Goal: Task Accomplishment & Management: Complete application form

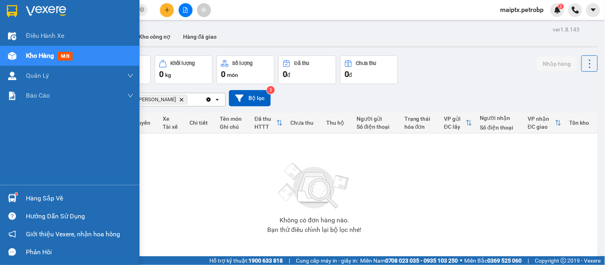
click at [21, 200] on div "Hàng sắp về" at bounding box center [70, 199] width 140 height 18
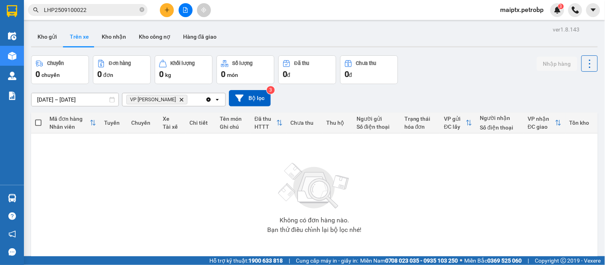
click at [467, 197] on section "Kết quả tìm kiếm ( 1 ) Bộ lọc Mã ĐH Trạng thái Món hàng Tổng cước Chưa cước Ngư…" at bounding box center [302, 132] width 605 height 265
drag, startPoint x: 53, startPoint y: 29, endPoint x: 55, endPoint y: 33, distance: 5.0
click at [52, 29] on button "Kho gửi" at bounding box center [47, 36] width 32 height 19
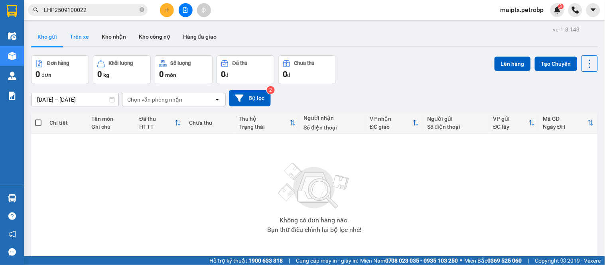
click at [76, 42] on button "Trên xe" at bounding box center [79, 36] width 32 height 19
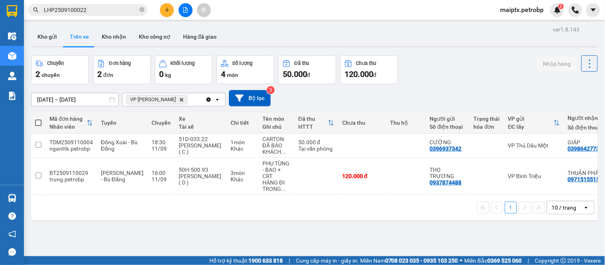
click at [174, 8] on div at bounding box center [186, 10] width 60 height 14
click at [166, 11] on icon "plus" at bounding box center [167, 10] width 6 height 6
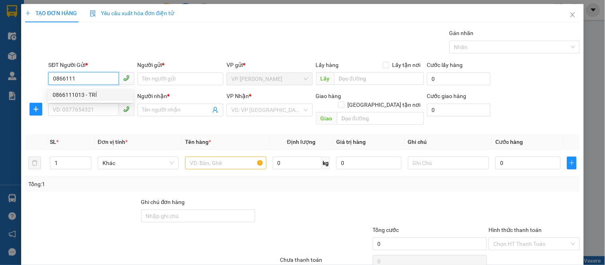
click at [81, 96] on div "0866111013 - TRÍ" at bounding box center [90, 95] width 75 height 9
type input "0866111013"
type input "TRÍ"
type input "0966225105"
type input "THƯƠNG"
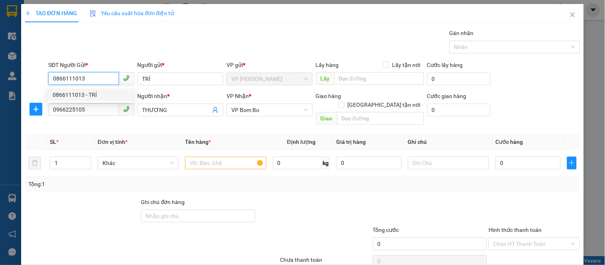
type input "30.000"
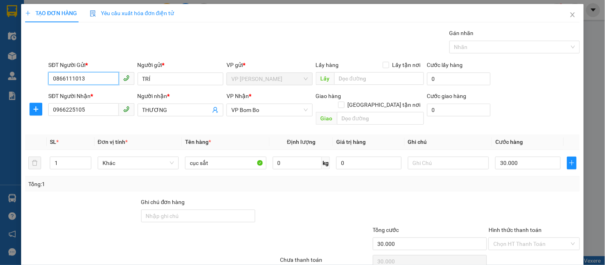
type input "0866111013"
click at [67, 108] on input "0966225105" at bounding box center [83, 109] width 70 height 13
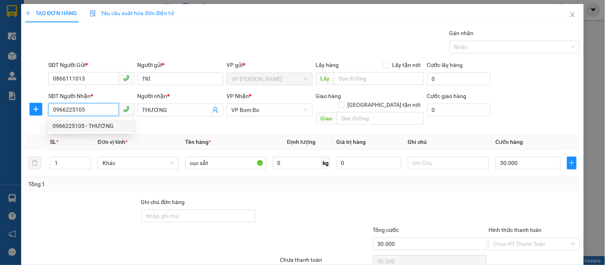
paste input "367940767"
type input "0367940767"
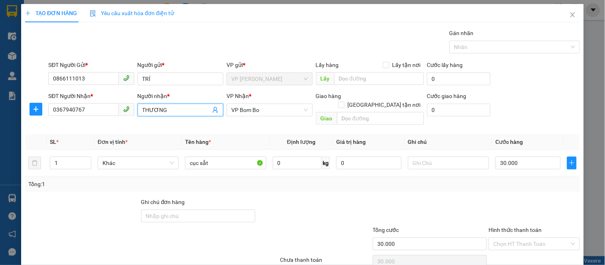
click at [157, 110] on input "THƯƠNG" at bounding box center [176, 110] width 68 height 9
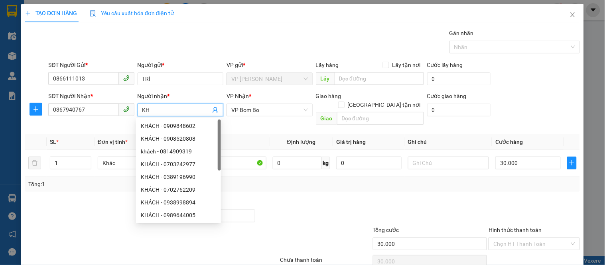
type input "K"
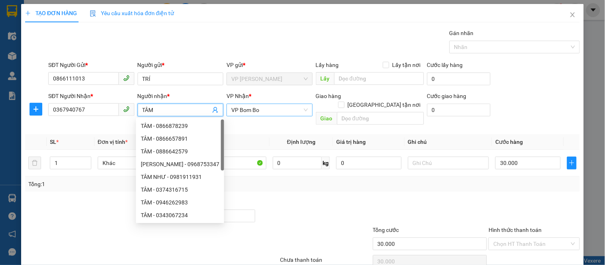
click at [247, 111] on span "VP Bom Bo" at bounding box center [269, 110] width 76 height 12
type input "TÂM"
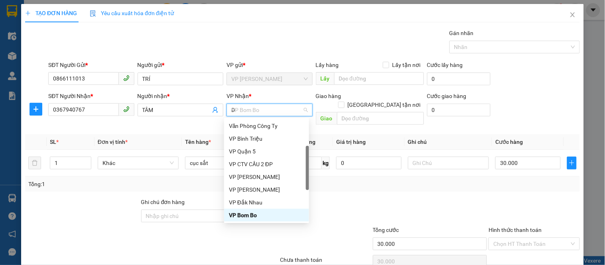
scroll to position [13, 0]
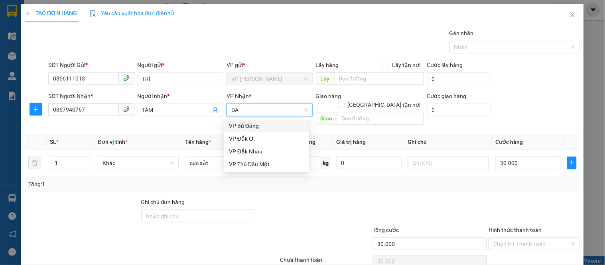
type input "DAK"
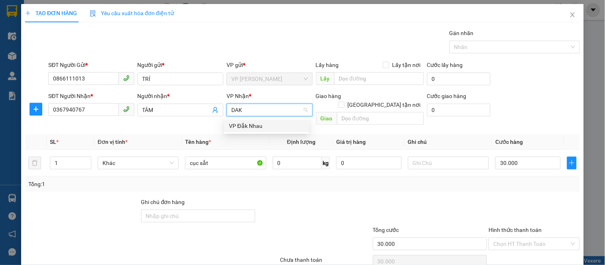
click at [247, 125] on div "VP Đắk Nhau" at bounding box center [266, 126] width 75 height 9
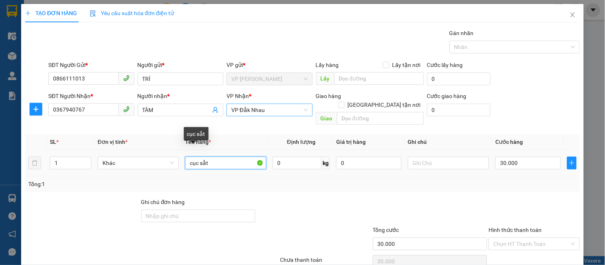
click at [219, 157] on input "cục sắt" at bounding box center [225, 163] width 81 height 13
type input "THÙNG XỐP TRẮNG"
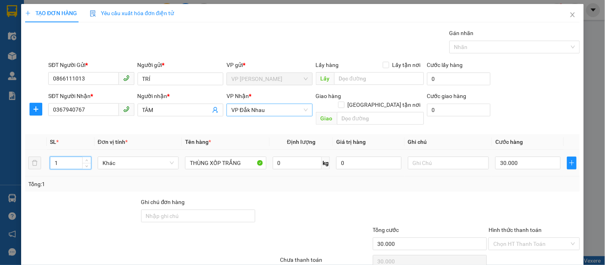
click at [74, 157] on input "1" at bounding box center [70, 163] width 41 height 12
type input "5"
click at [504, 157] on input "30.000" at bounding box center [528, 163] width 65 height 13
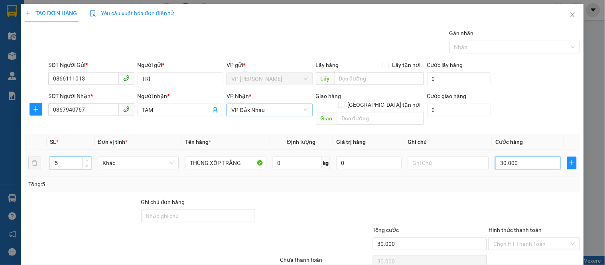
type input "0"
type input "2"
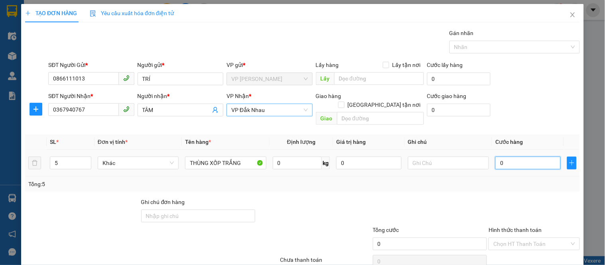
type input "02"
type input "25"
type input "025"
type input "250"
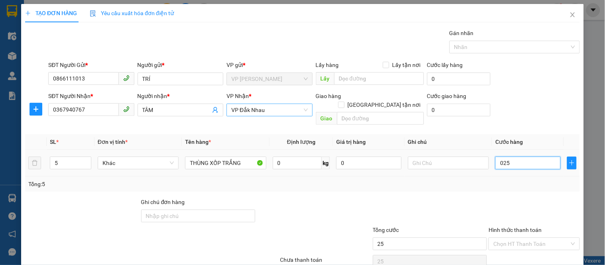
type input "250"
type input "0.250"
type input "2.500"
type input "02.500"
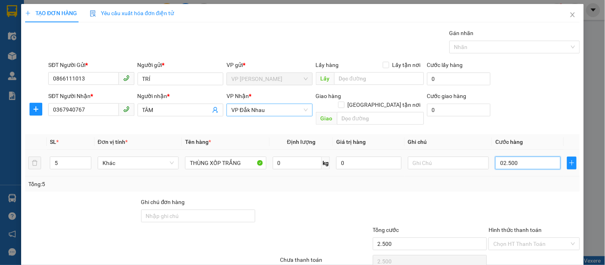
click at [504, 157] on input "02.500" at bounding box center [528, 163] width 65 height 13
type input "2"
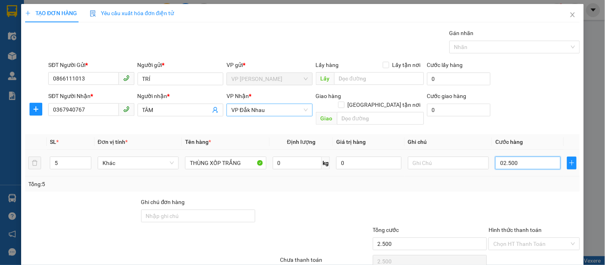
type input "2"
type input "25"
type input "250"
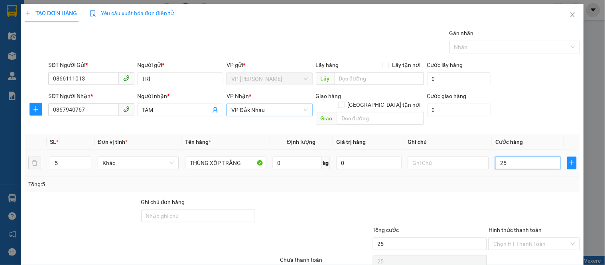
type input "250"
type input "2.500"
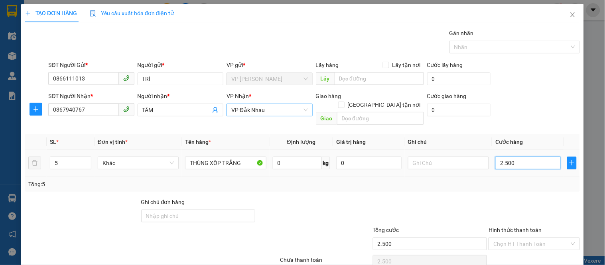
type input "25.000"
type input "250.000"
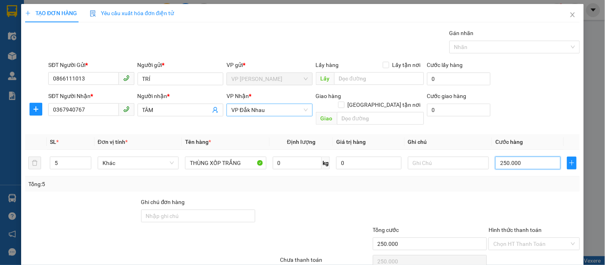
scroll to position [30, 0]
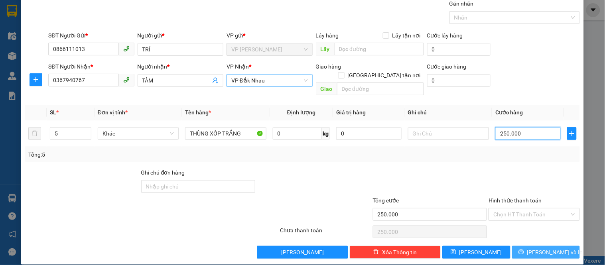
type input "250.000"
click at [542, 248] on span "[PERSON_NAME] và In" at bounding box center [556, 252] width 56 height 9
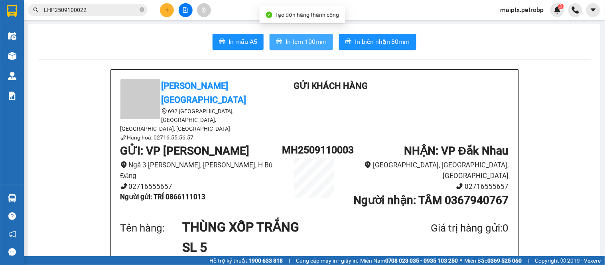
click at [281, 40] on button "In tem 100mm" at bounding box center [301, 42] width 63 height 16
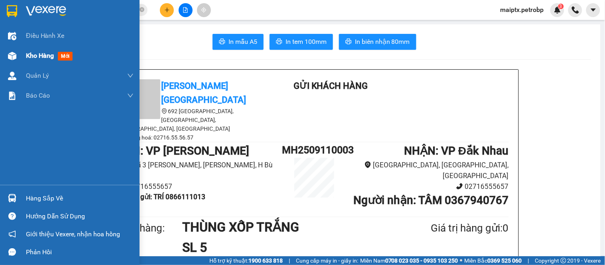
click at [53, 55] on span "Kho hàng" at bounding box center [40, 56] width 28 height 8
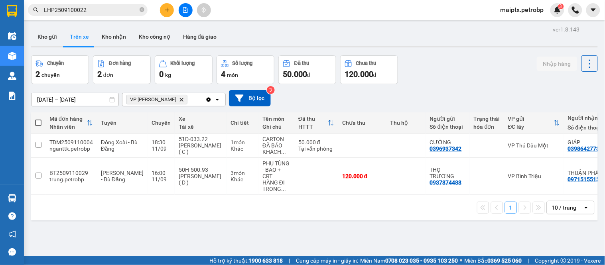
drag, startPoint x: 115, startPoint y: 244, endPoint x: 124, endPoint y: 241, distance: 9.3
click at [115, 244] on div "ver 1.8.143 Kho gửi Trên xe Kho nhận Kho công nợ Hàng đã giao Chuyến 2 chuyến Đ…" at bounding box center [314, 156] width 573 height 265
click at [49, 31] on button "Kho gửi" at bounding box center [47, 36] width 32 height 19
